Goal: Book appointment/travel/reservation

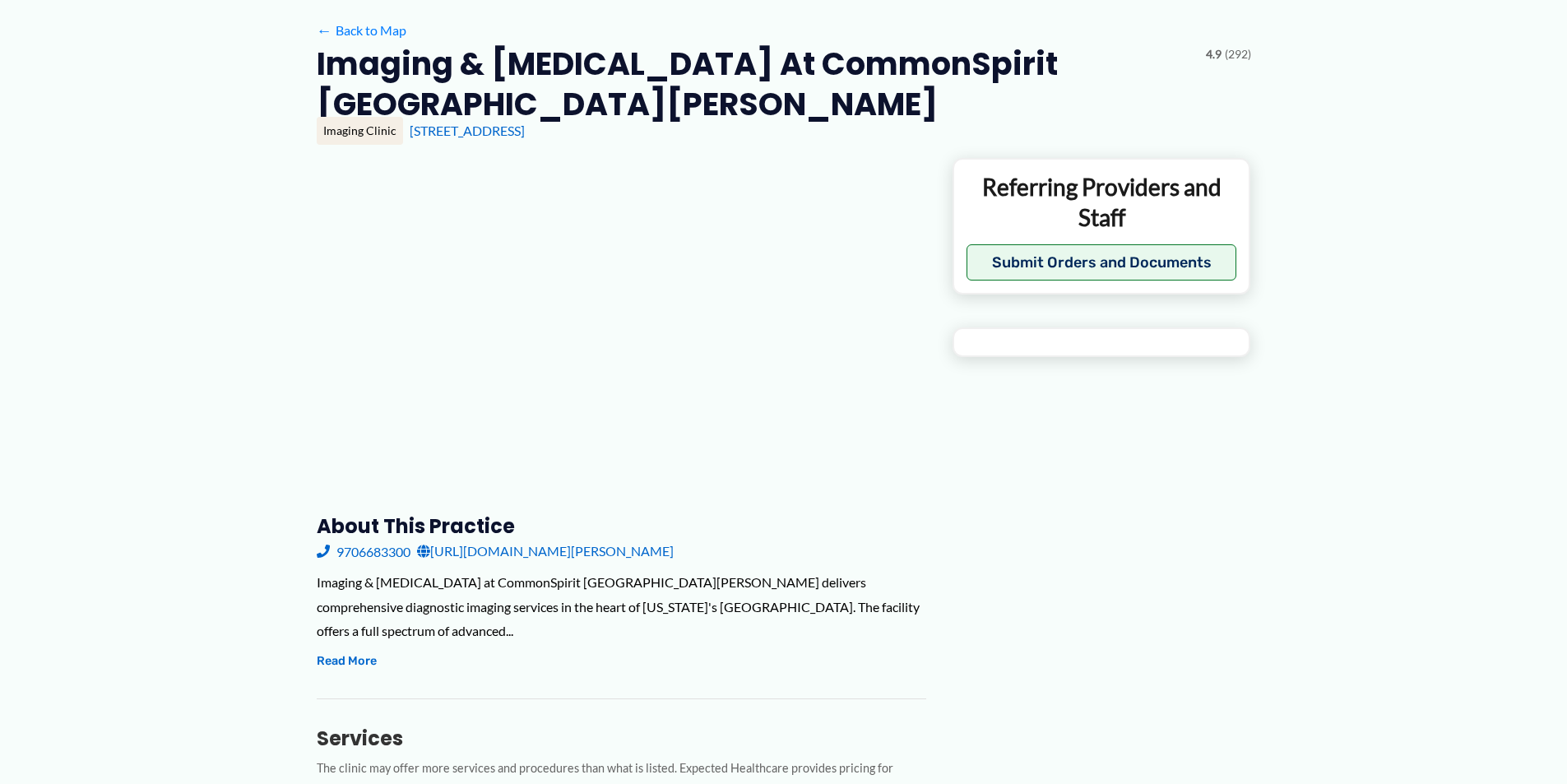
scroll to position [165, 0]
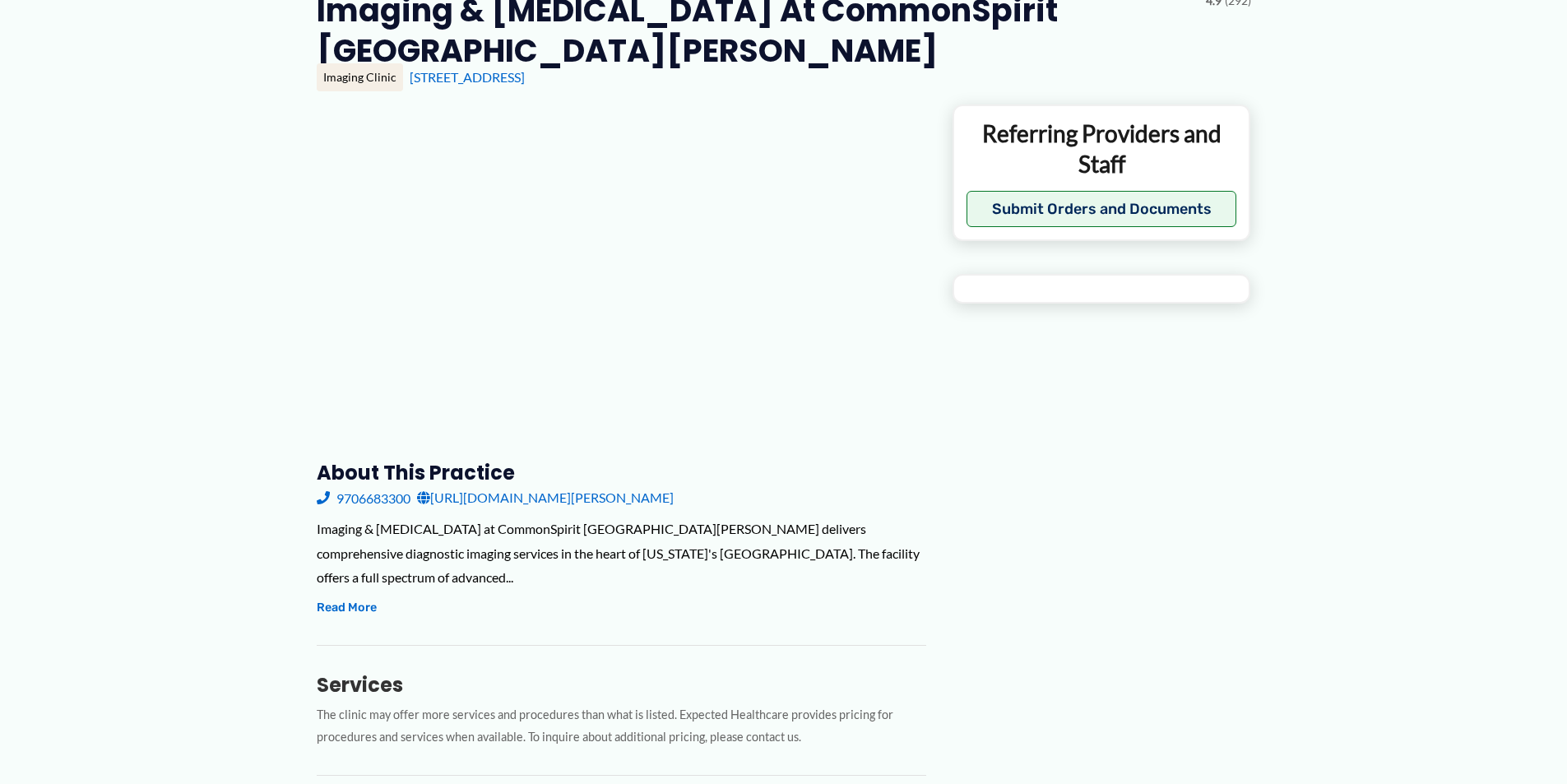
click at [674, 494] on link "[URL][DOMAIN_NAME][PERSON_NAME]" at bounding box center [545, 498] width 256 height 24
type input "**********"
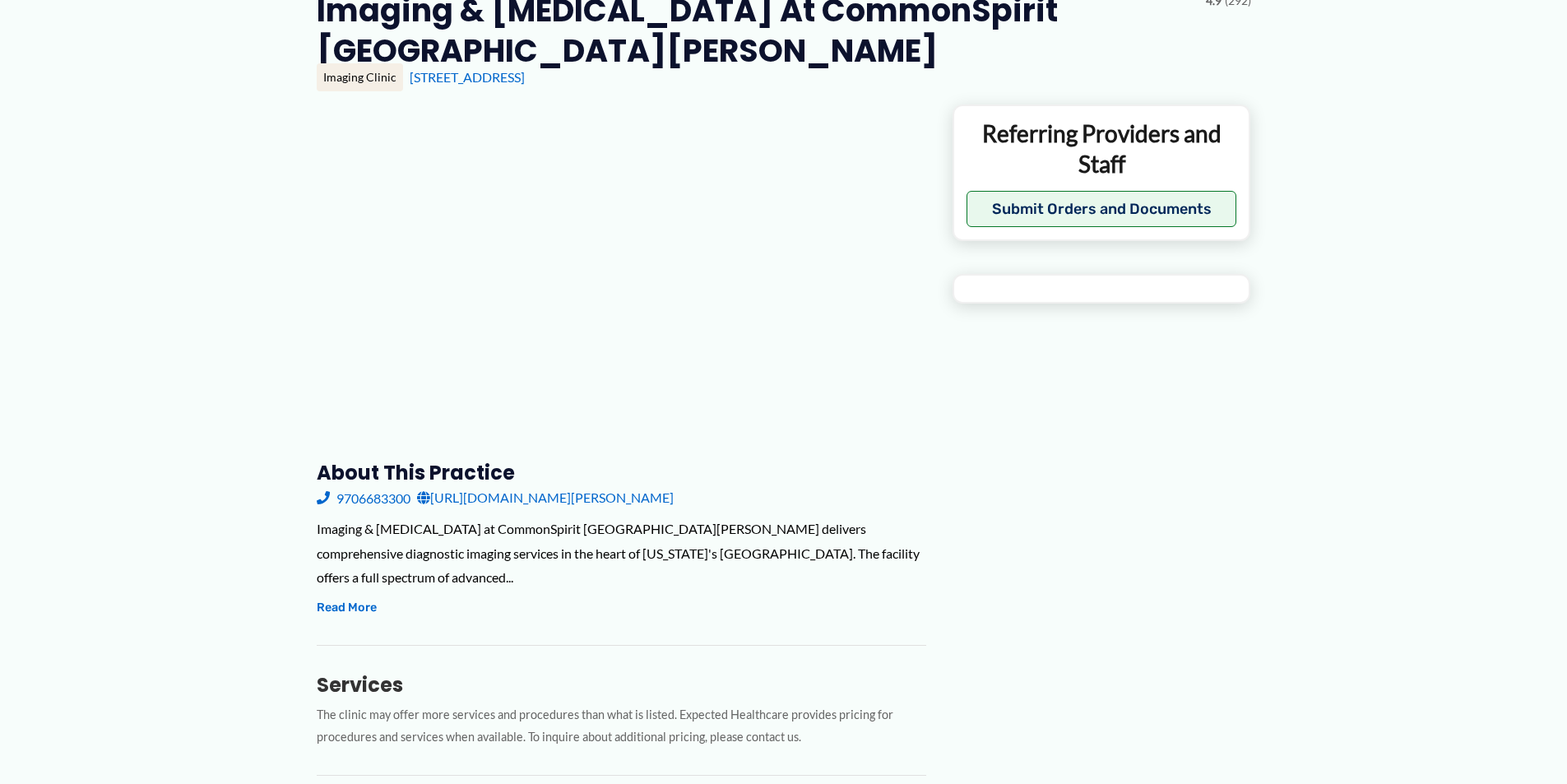
type input "**********"
